Goal: Information Seeking & Learning: Learn about a topic

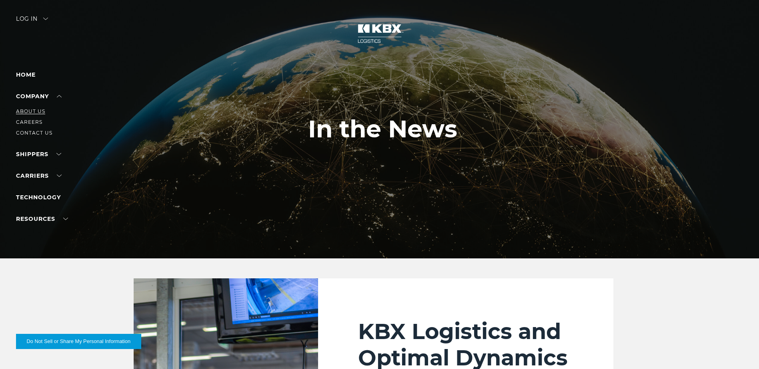
click at [34, 112] on link "About Us" at bounding box center [30, 111] width 29 height 6
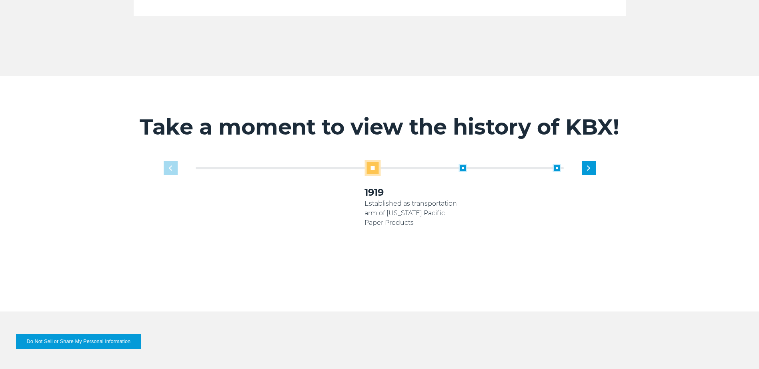
scroll to position [480, 0]
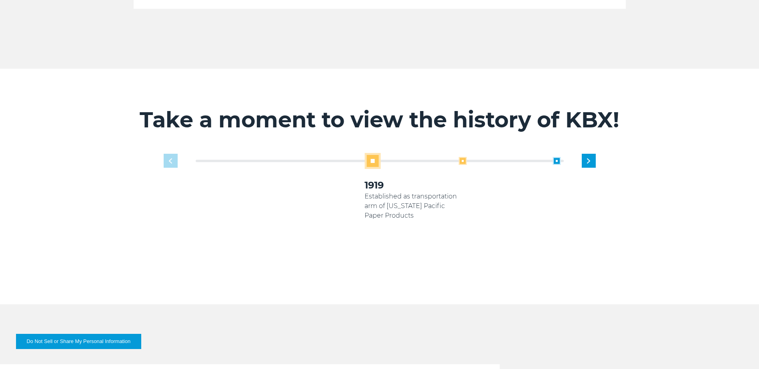
click at [463, 157] on span at bounding box center [462, 161] width 8 height 8
click at [461, 157] on span at bounding box center [462, 161] width 8 height 8
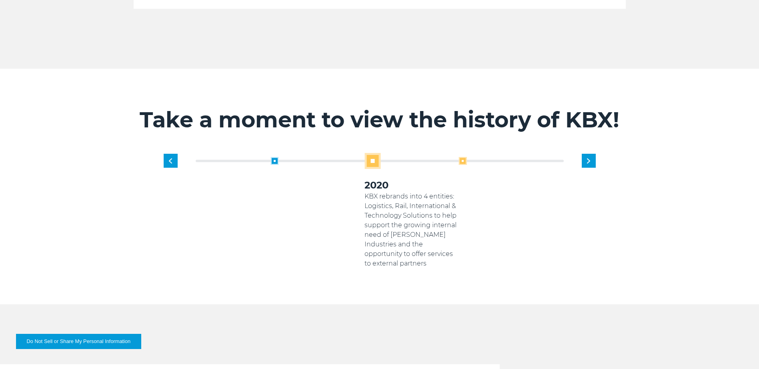
click at [463, 157] on span at bounding box center [462, 161] width 8 height 8
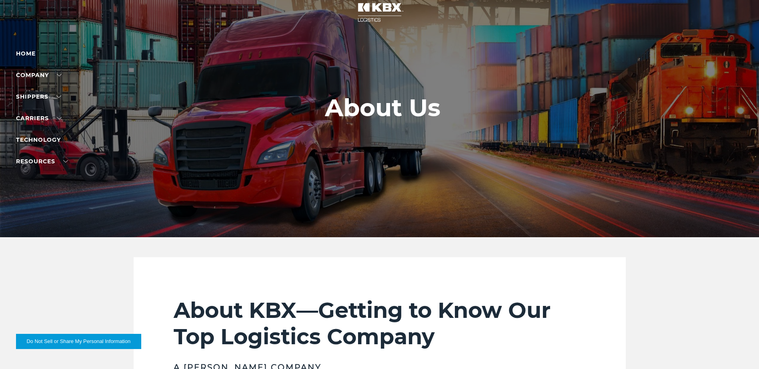
scroll to position [0, 0]
